Goal: Transaction & Acquisition: Purchase product/service

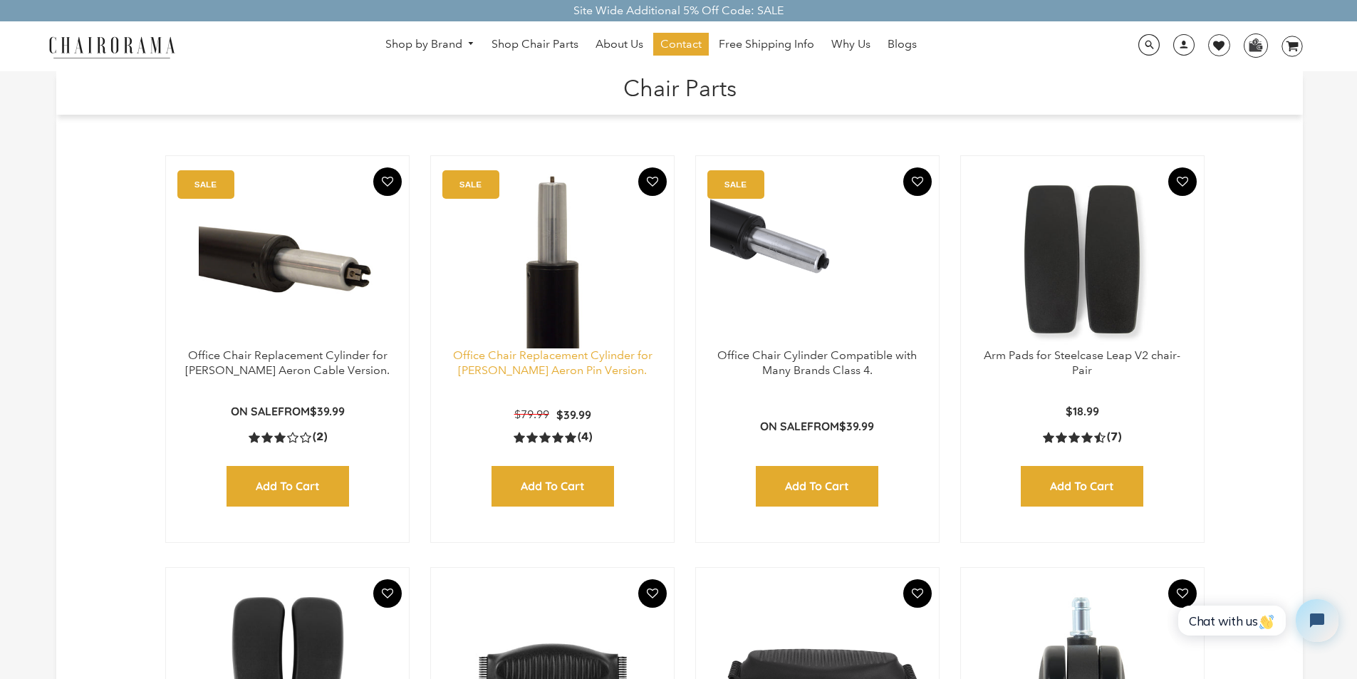
click at [502, 367] on link "Office Chair Replacement Cylinder for Herman Miller Aeron Pin Version." at bounding box center [552, 362] width 199 height 28
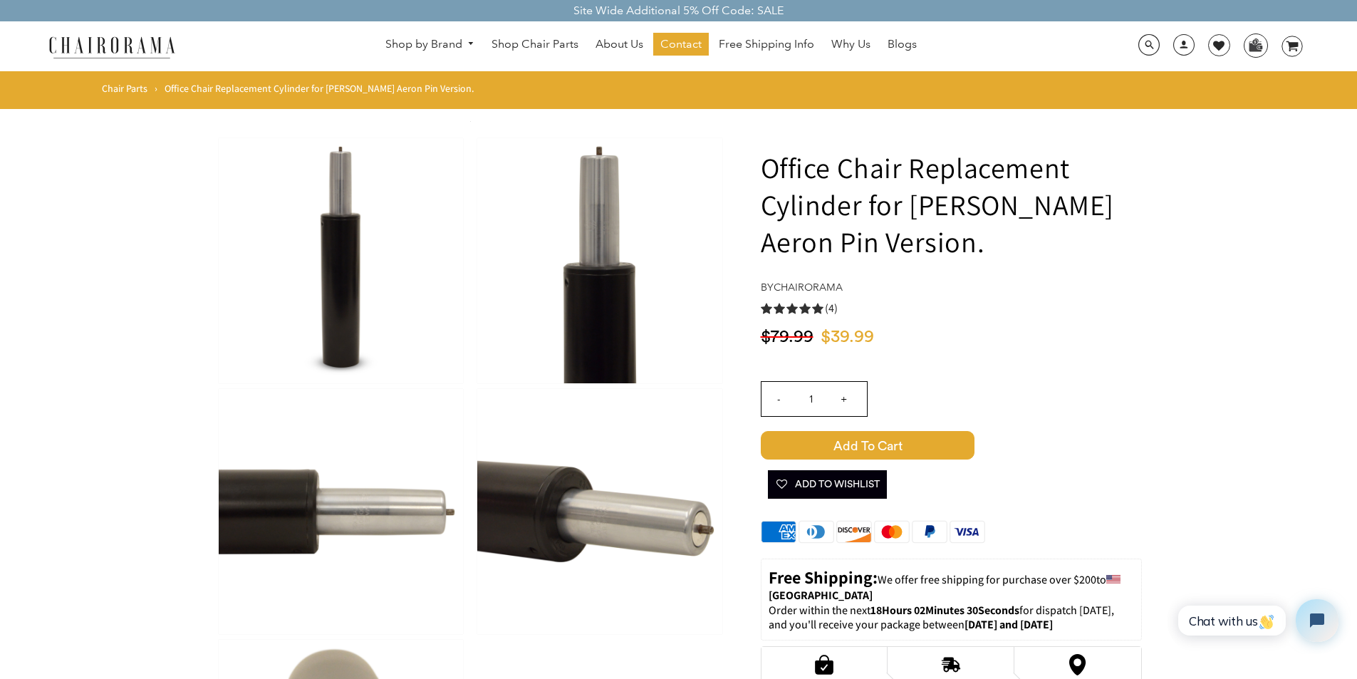
click at [597, 36] on link "About Us" at bounding box center [619, 44] width 62 height 23
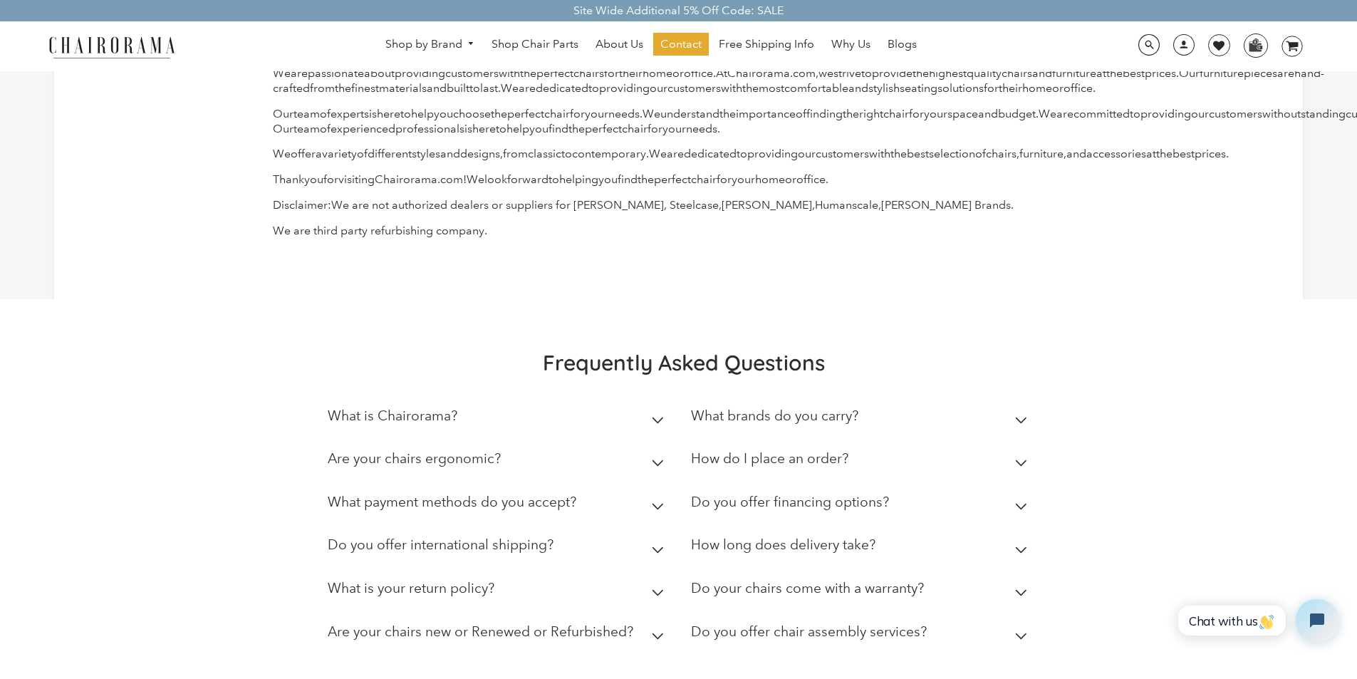
scroll to position [208, 0]
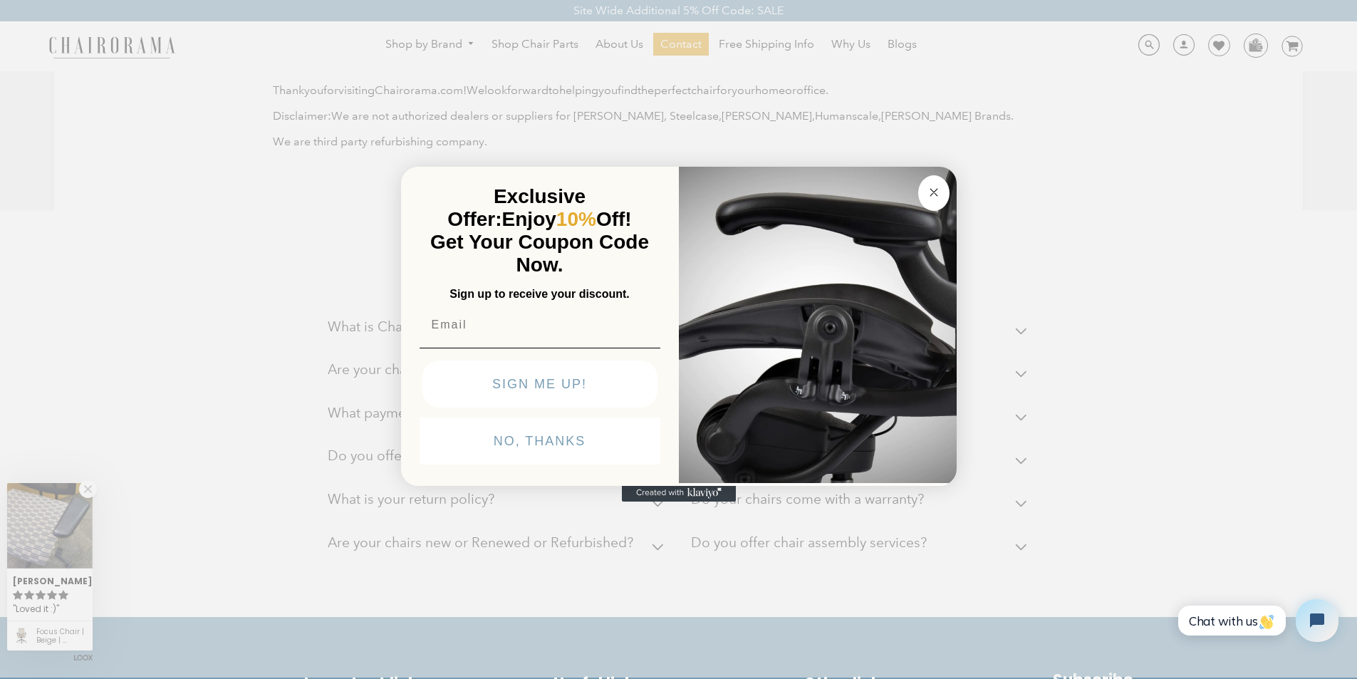
click at [803, 483] on img "POPUP Form" at bounding box center [818, 323] width 278 height 319
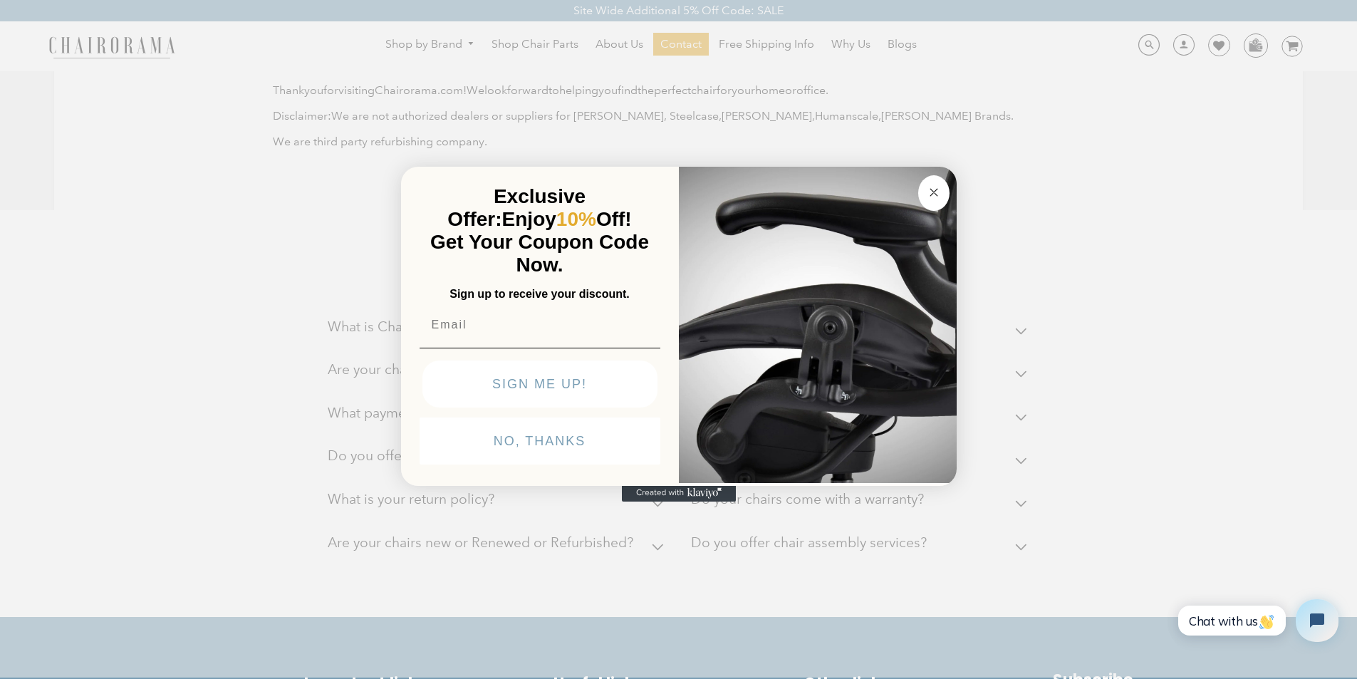
click at [928, 184] on icon "Close dialog" at bounding box center [933, 192] width 17 height 17
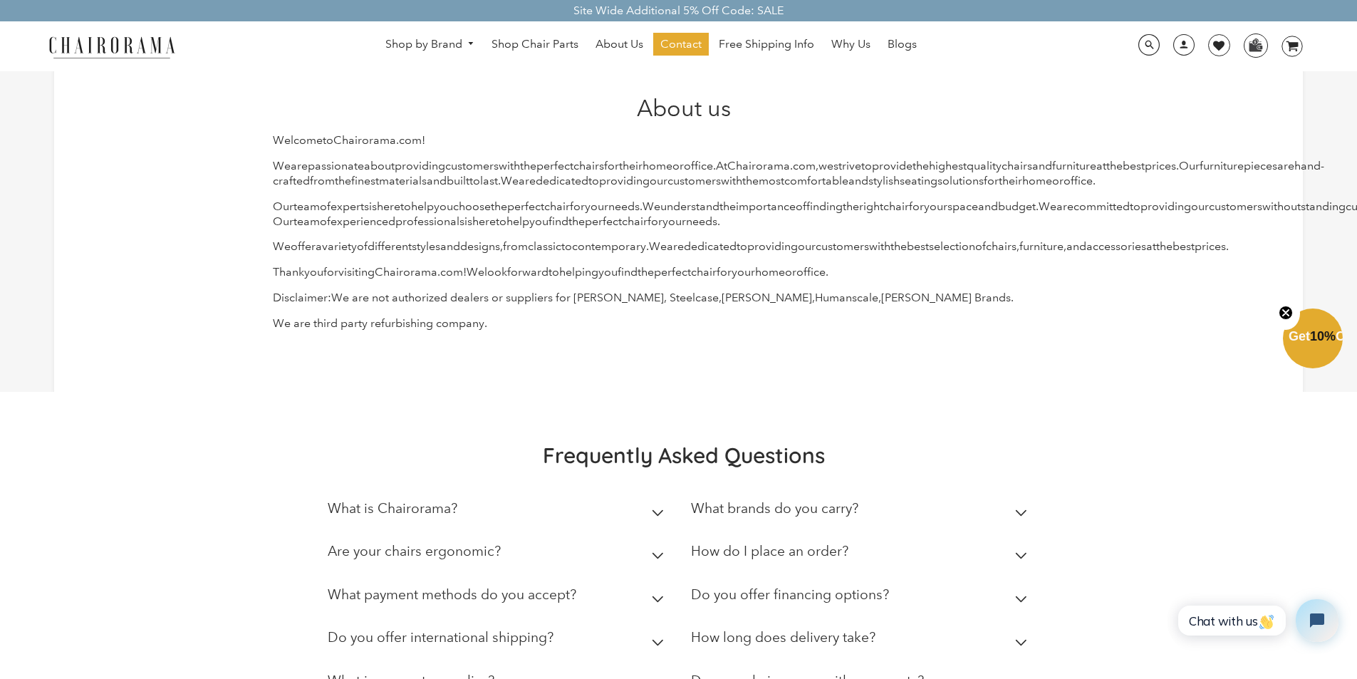
scroll to position [0, 0]
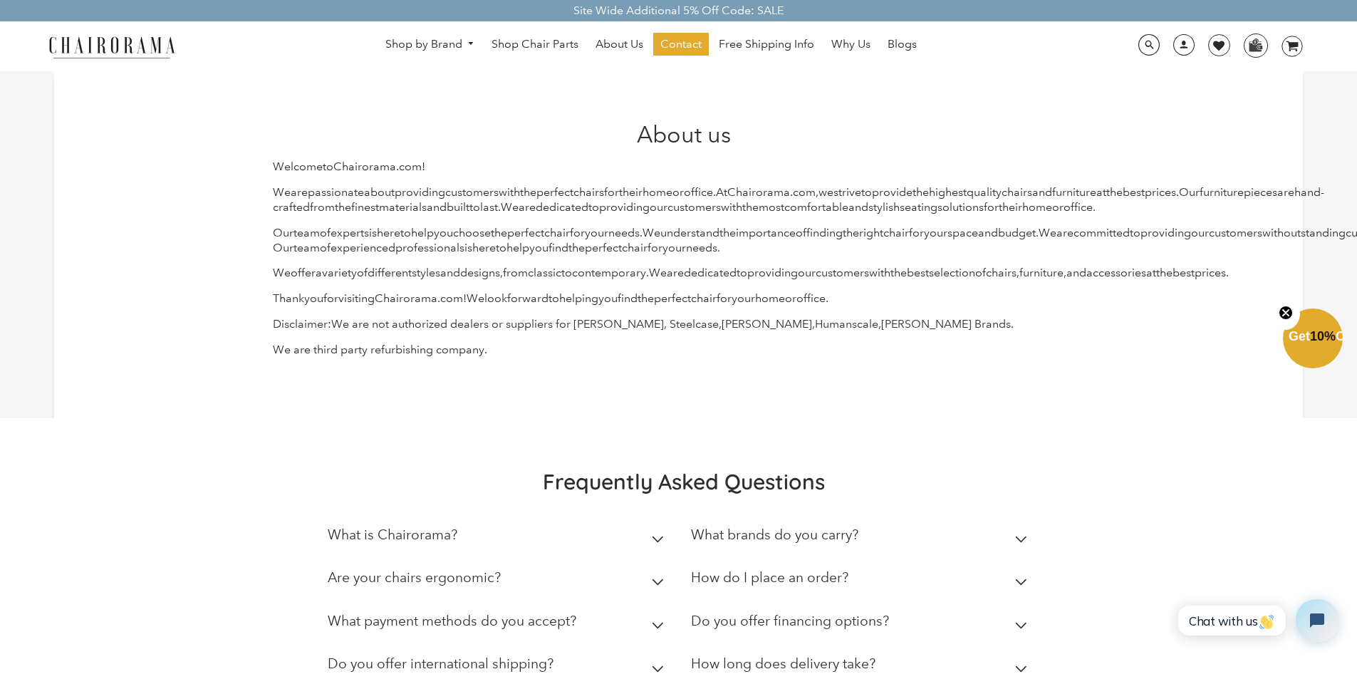
click at [515, 603] on summary "Are your chairs ergonomic?" at bounding box center [499, 580] width 342 height 43
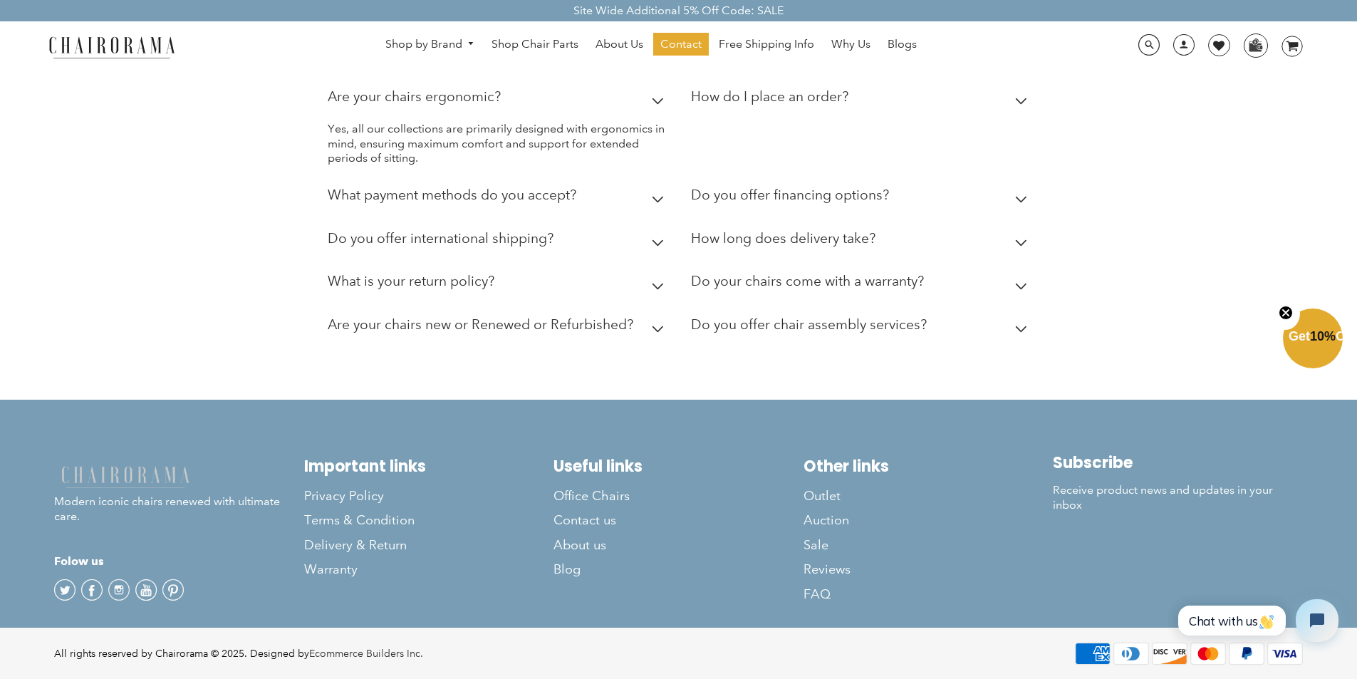
scroll to position [521, 0]
